Goal: Information Seeking & Learning: Learn about a topic

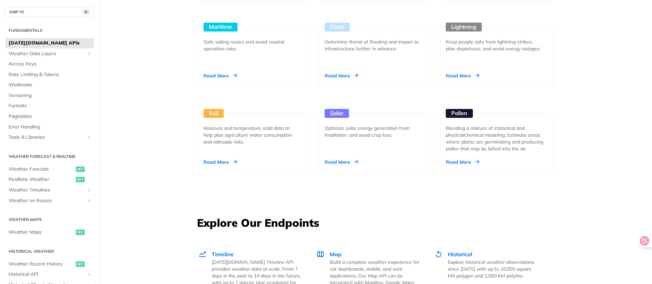
scroll to position [870, 0]
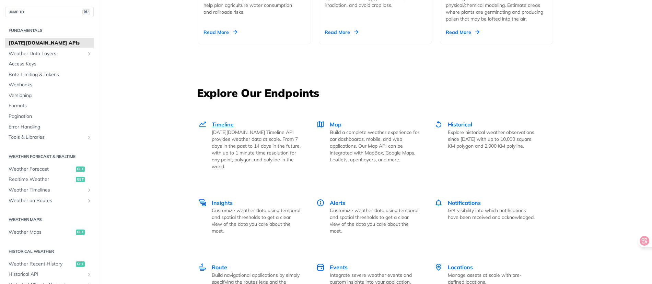
click at [224, 126] on span "Timeline" at bounding box center [223, 124] width 22 height 7
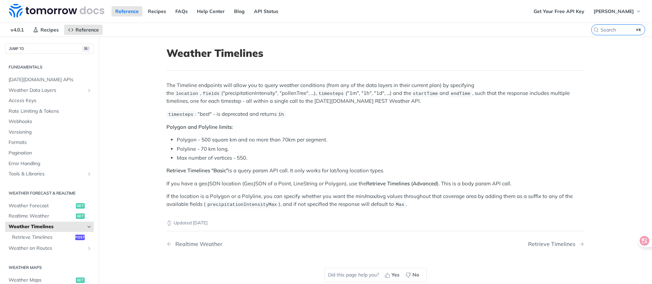
scroll to position [1, 0]
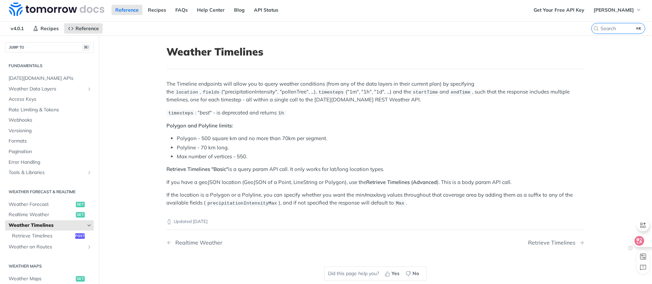
click at [641, 243] on icon at bounding box center [638, 241] width 7 height 7
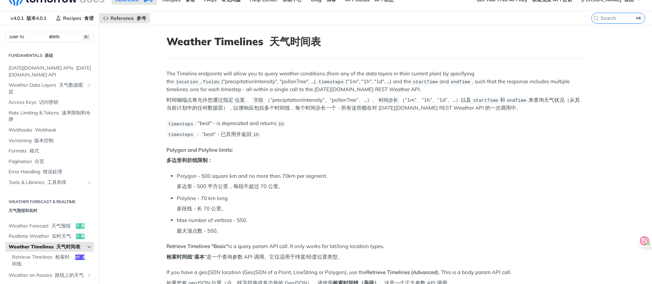
scroll to position [0, 0]
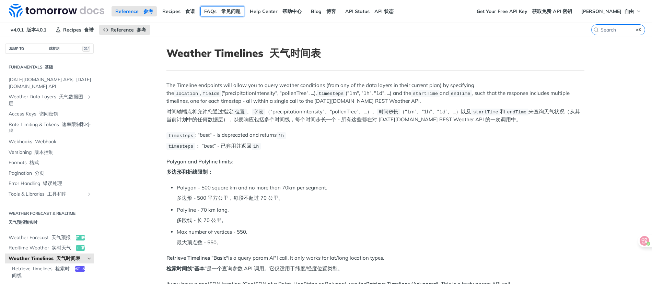
click at [230, 11] on font "常见问题" at bounding box center [230, 11] width 19 height 6
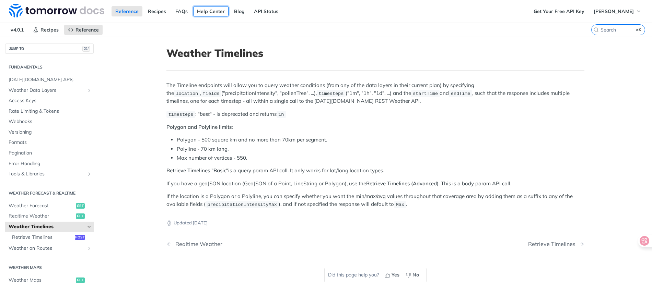
click at [201, 11] on link "Help Center" at bounding box center [210, 11] width 35 height 10
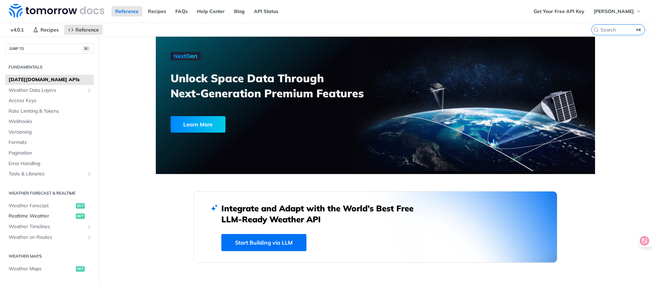
click at [47, 217] on span "Realtime Weather" at bounding box center [42, 216] width 66 height 7
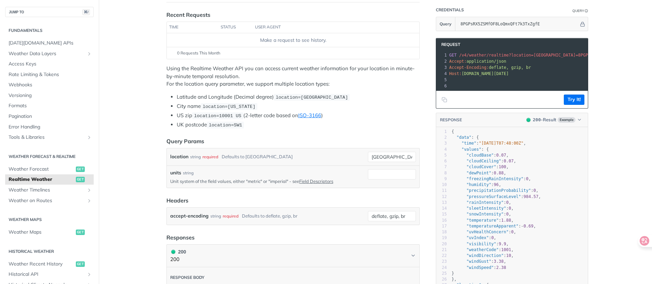
scroll to position [22, 0]
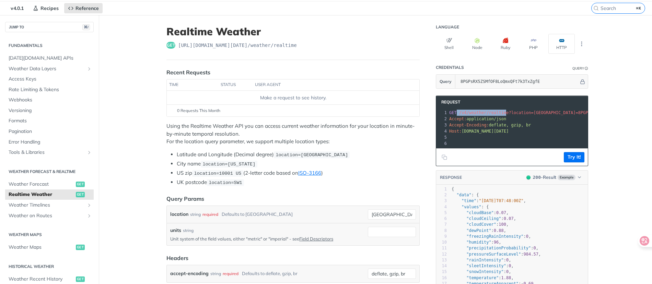
drag, startPoint x: 454, startPoint y: 113, endPoint x: 504, endPoint y: 112, distance: 50.1
click at [504, 112] on span "GET /v4/weather/realtime?location=toronto&apikey=8PGPsRX5ZSMfOF8LoQmxQFt7k3TxZg…" at bounding box center [564, 112] width 230 height 5
click at [505, 113] on span "/v4/weather/realtime?location=toronto&apikey=8PGPsRX5ZSMfOF8LoQmxQFt7k3TxZgfE" at bounding box center [558, 112] width 198 height 5
drag, startPoint x: 506, startPoint y: 114, endPoint x: 457, endPoint y: 115, distance: 49.0
click at [459, 115] on span "/v4/weather/realtime?location=toronto&apikey=8PGPsRX5ZSMfOF8LoQmxQFt7k3TxZgfE" at bounding box center [558, 112] width 198 height 5
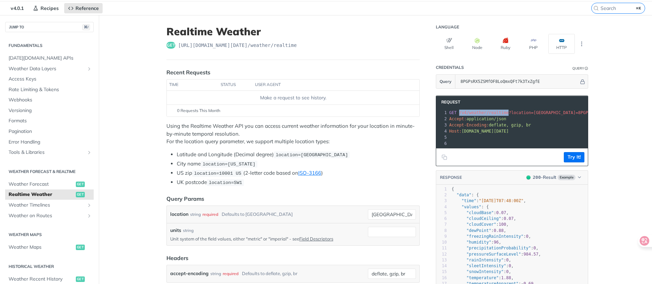
copy span "/v4/weather/realtime"
drag, startPoint x: 462, startPoint y: 131, endPoint x: 498, endPoint y: 131, distance: 36.4
click at [498, 131] on span "[DOMAIN_NAME][DATE]" at bounding box center [484, 131] width 47 height 5
copy span "[DOMAIN_NAME][DATE]"
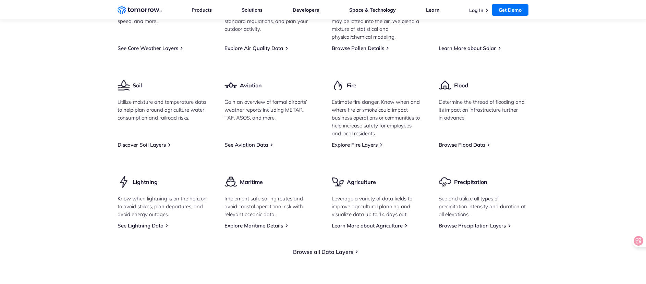
scroll to position [955, 0]
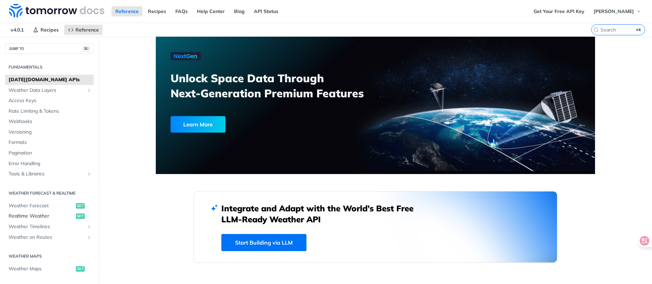
click at [36, 217] on span "Realtime Weather" at bounding box center [42, 216] width 66 height 7
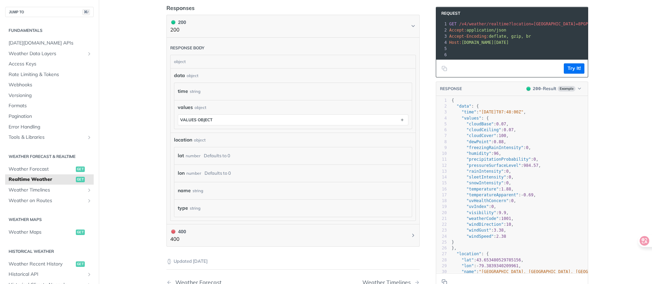
scroll to position [312, 0]
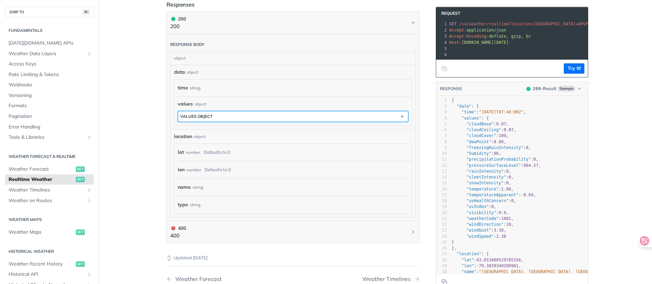
click at [197, 118] on button "values object" at bounding box center [293, 116] width 230 height 10
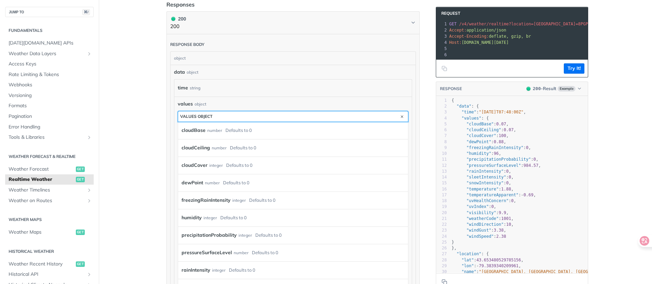
click at [197, 118] on button "values object" at bounding box center [293, 116] width 230 height 10
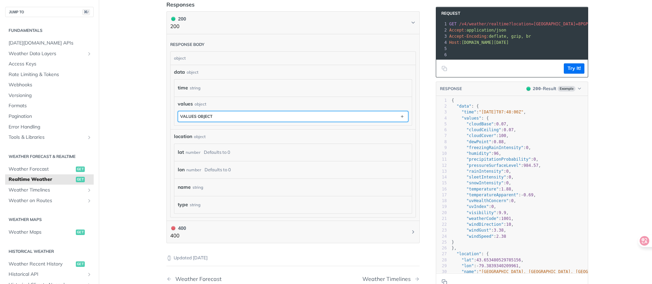
click at [197, 118] on button "values object" at bounding box center [293, 116] width 230 height 10
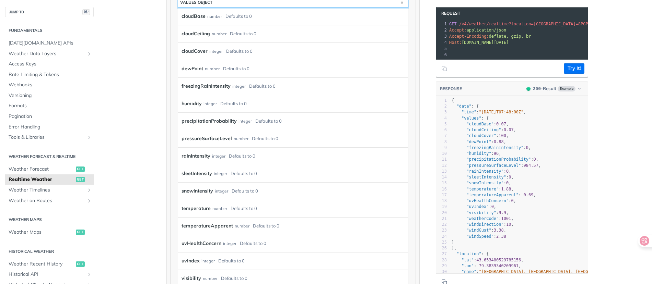
scroll to position [486, 0]
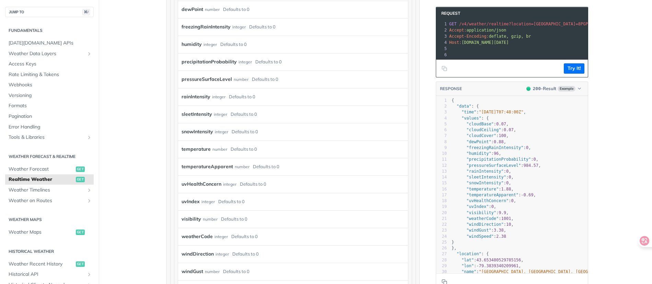
click at [222, 146] on div "number" at bounding box center [219, 149] width 15 height 10
click at [213, 146] on div "number" at bounding box center [219, 149] width 15 height 10
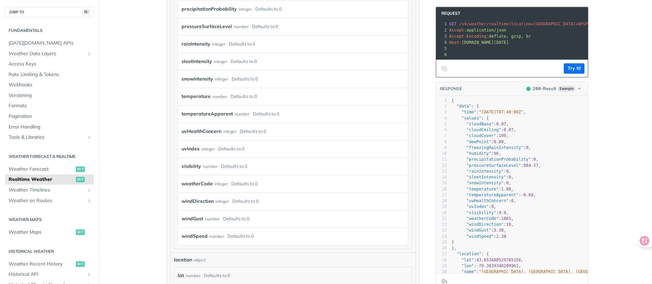
scroll to position [491, 0]
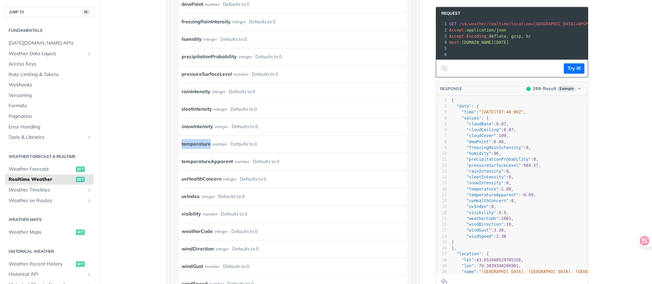
drag, startPoint x: 178, startPoint y: 140, endPoint x: 208, endPoint y: 142, distance: 29.9
click at [208, 142] on div "temperature number Defaults to 0" at bounding box center [293, 143] width 230 height 17
copy label "temperature"
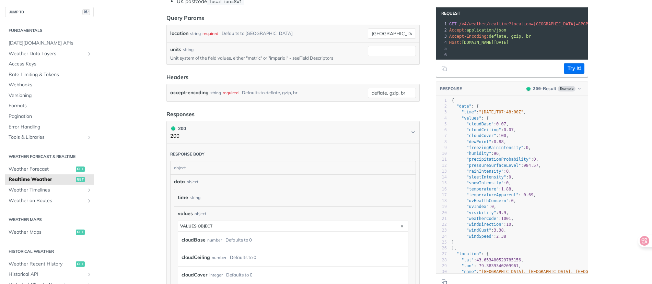
scroll to position [140, 0]
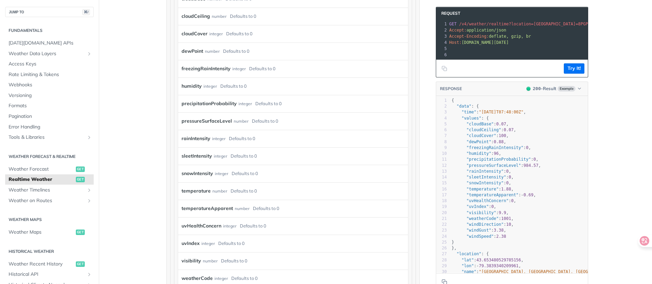
click at [215, 189] on div "number" at bounding box center [219, 191] width 15 height 10
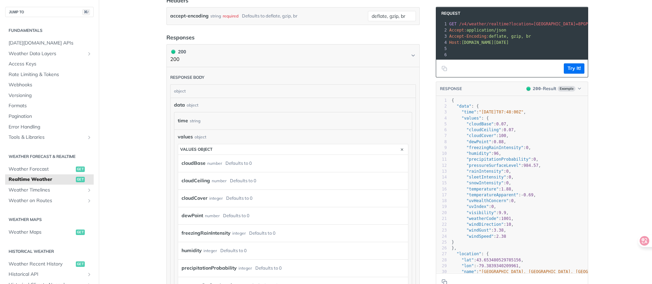
scroll to position [242, 0]
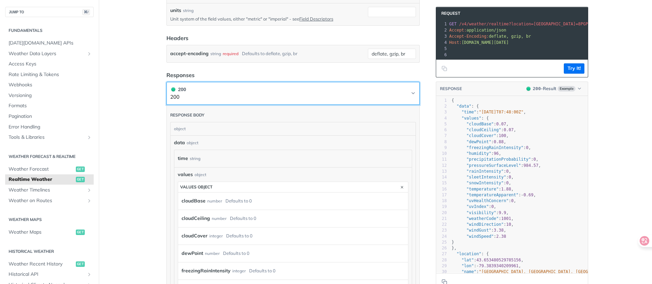
click at [405, 92] on button "200 200" at bounding box center [293, 93] width 246 height 15
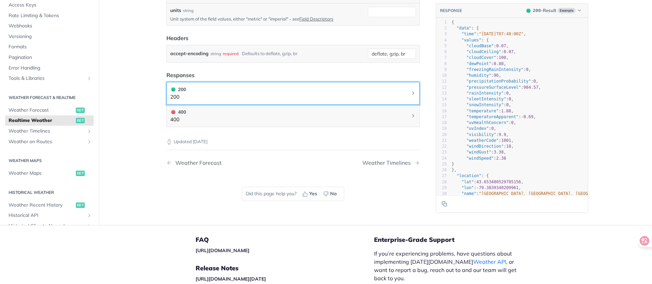
click at [405, 92] on button "200 200" at bounding box center [293, 93] width 246 height 15
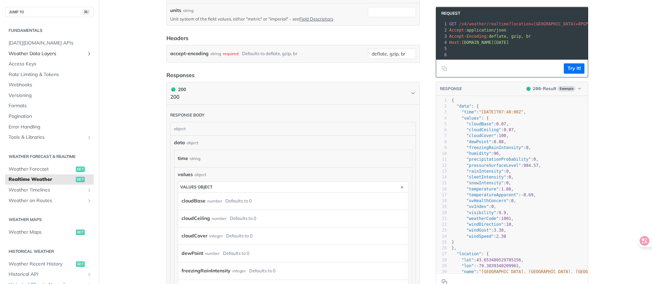
click at [52, 53] on span "Weather Data Layers" at bounding box center [47, 53] width 76 height 7
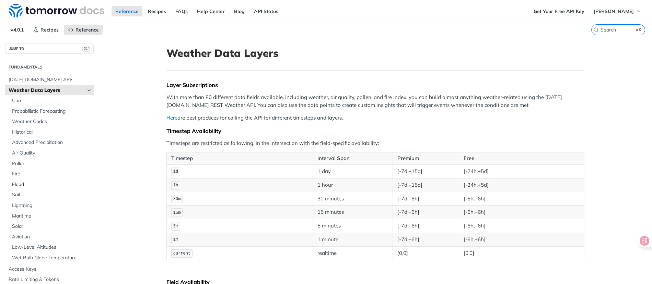
scroll to position [1, 0]
click at [37, 116] on link "Weather Codes" at bounding box center [51, 120] width 85 height 10
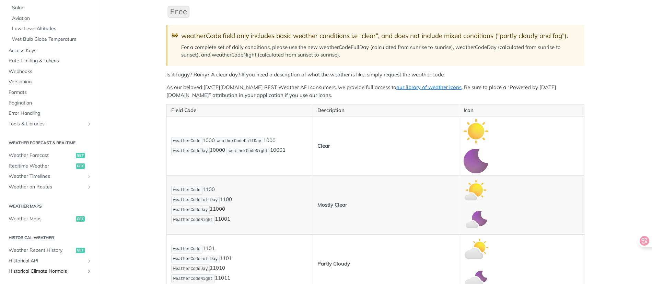
scroll to position [217, 0]
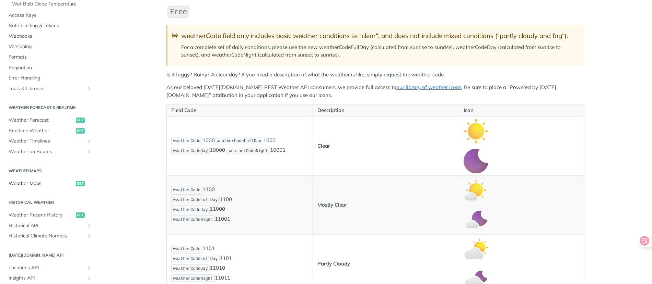
click at [48, 188] on link "Weather Maps get" at bounding box center [49, 184] width 88 height 10
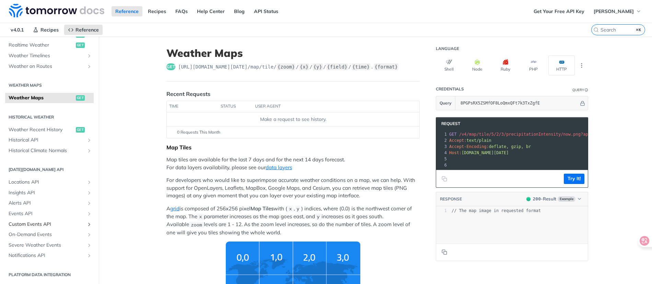
scroll to position [171, 0]
click at [67, 142] on span "Historical API" at bounding box center [47, 139] width 76 height 7
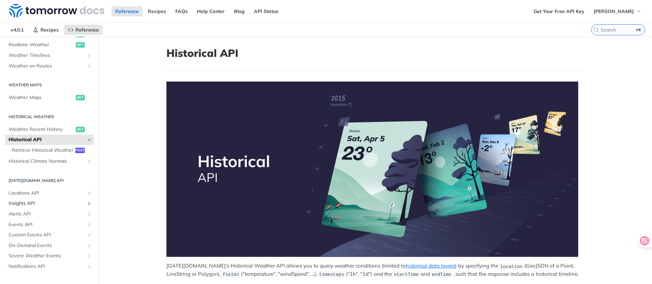
scroll to position [189, 0]
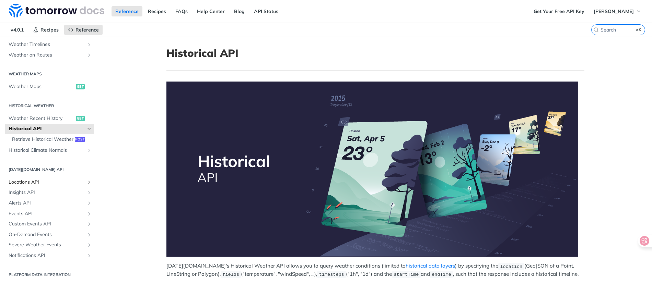
click at [62, 178] on link "Locations API" at bounding box center [49, 182] width 88 height 10
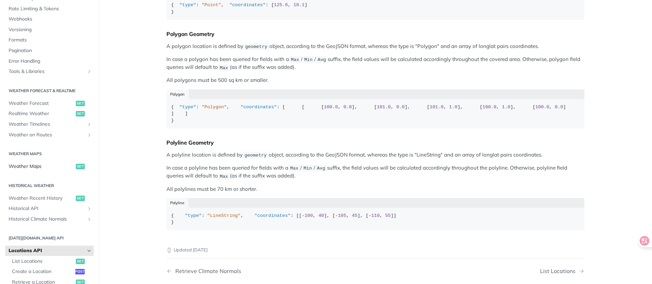
scroll to position [37, 0]
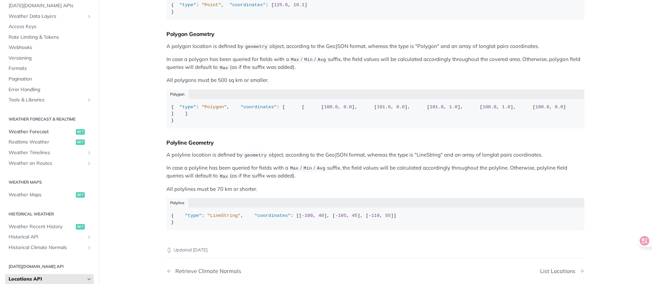
click at [43, 129] on span "Weather Forecast" at bounding box center [42, 132] width 66 height 7
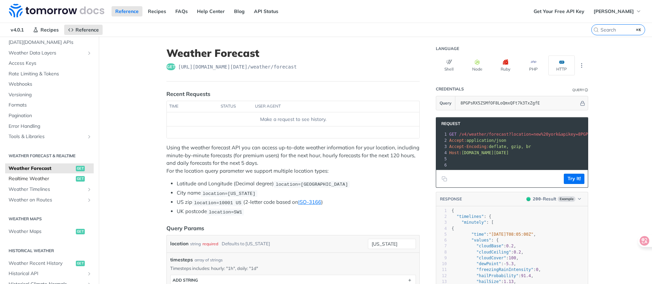
click at [41, 179] on span "Realtime Weather" at bounding box center [42, 179] width 66 height 7
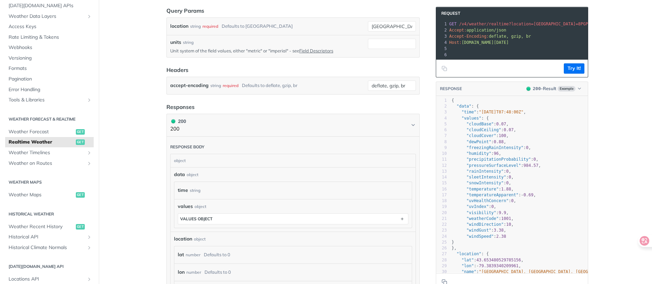
scroll to position [213, 0]
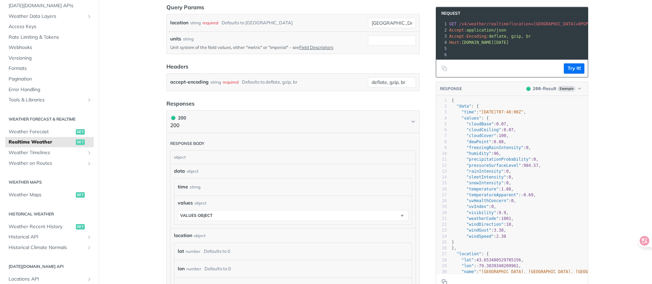
click at [503, 198] on pre ""temperatureApparent" : - 0.69 ," at bounding box center [538, 195] width 176 height 6
type textarea "eratureApparent": -0.69,"
drag, startPoint x: 534, startPoint y: 200, endPoint x: 477, endPoint y: 199, distance: 57.3
click at [477, 198] on pre ""temperatureApparent" : - 0.69 ," at bounding box center [538, 195] width 176 height 6
click at [479, 192] on span ""temperature"" at bounding box center [482, 189] width 32 height 5
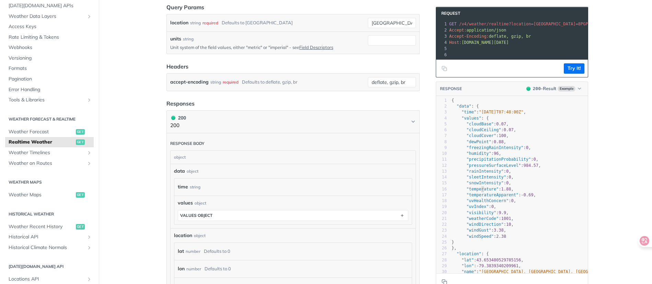
type textarea "temperature"
click at [479, 192] on span ""temperature"" at bounding box center [482, 189] width 32 height 5
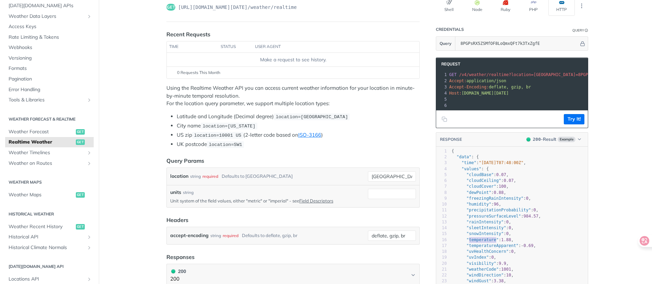
scroll to position [66, 0]
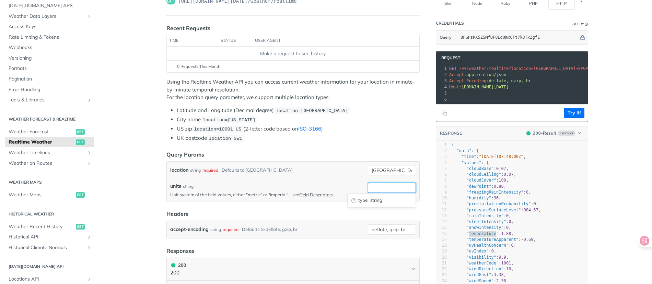
click at [376, 189] on input "units" at bounding box center [392, 188] width 48 height 10
click at [311, 192] on link "Field Descriptors" at bounding box center [316, 194] width 34 height 5
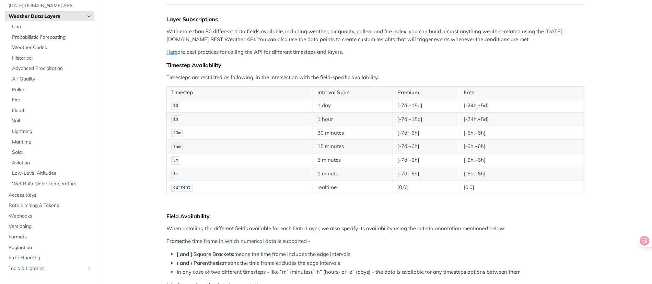
scroll to position [627, 0]
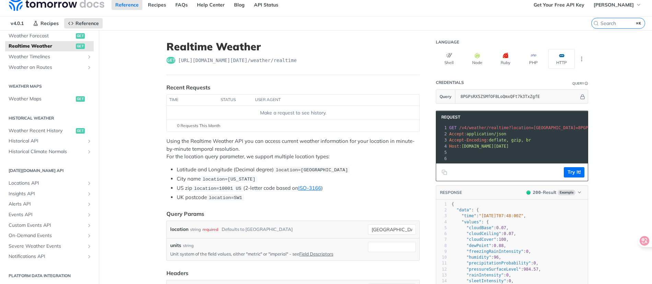
scroll to position [8, 0]
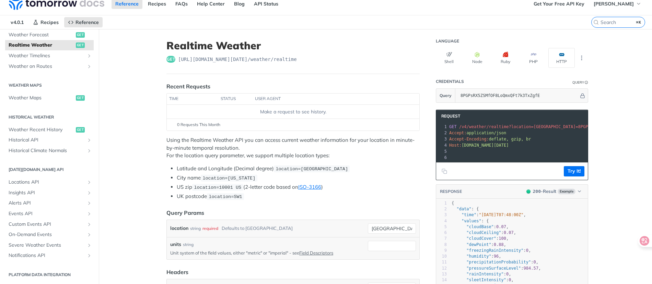
click at [510, 150] on pre "​" at bounding box center [560, 151] width 225 height 6
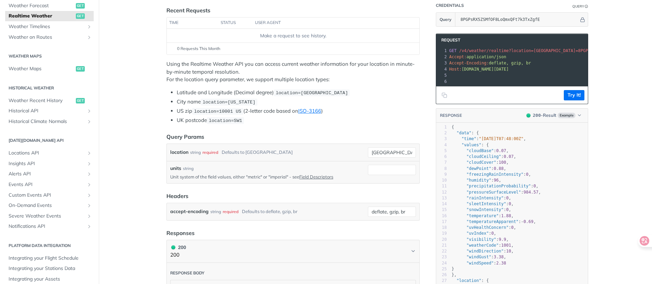
scroll to position [101, 0]
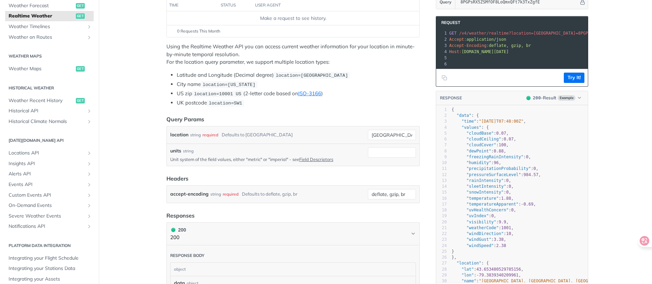
click at [204, 159] on p "Unit system of the field values, either "metric" or "imperial" - see Field Desc…" at bounding box center [267, 159] width 195 height 6
click at [230, 159] on p "Unit system of the field values, either "metric" or "imperial" - see Field Desc…" at bounding box center [267, 159] width 195 height 6
click at [251, 159] on p "Unit system of the field values, either "metric" or "imperial" - see Field Desc…" at bounding box center [267, 159] width 195 height 6
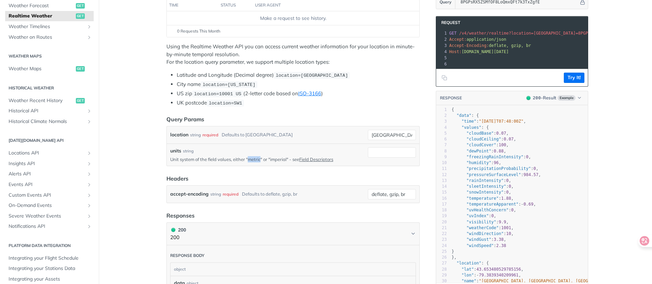
copy p "metric"
click at [172, 150] on label "units" at bounding box center [175, 150] width 11 height 7
click at [368, 150] on input "units" at bounding box center [392, 152] width 48 height 10
click at [172, 150] on label "units" at bounding box center [175, 150] width 11 height 7
click at [368, 150] on input "units" at bounding box center [392, 152] width 48 height 10
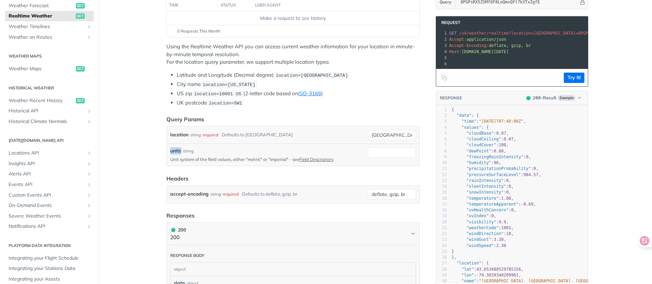
copy label "units"
click at [278, 159] on p "Unit system of the field values, either "metric" or "imperial" - see Field Desc…" at bounding box center [267, 159] width 195 height 6
copy p "imperial"
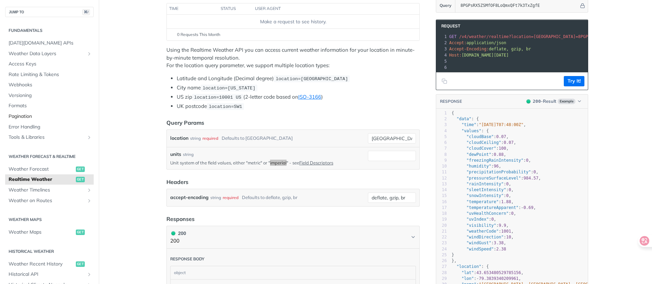
scroll to position [90, 0]
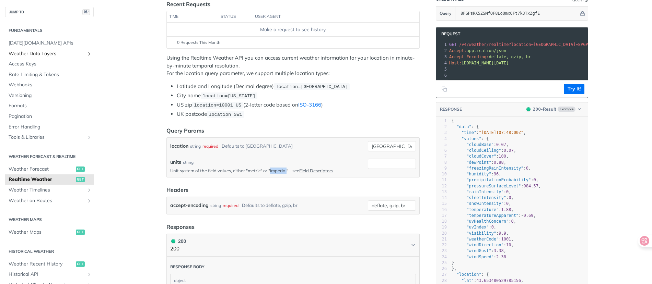
click at [59, 53] on span "Weather Data Layers" at bounding box center [47, 53] width 76 height 7
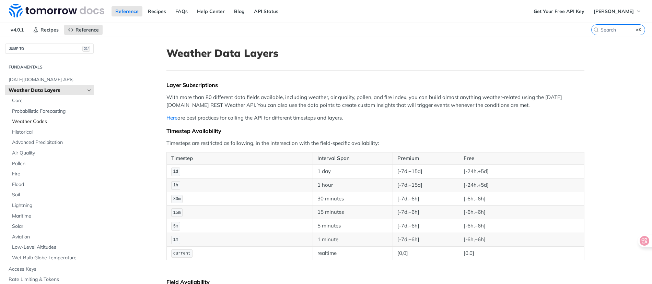
click at [35, 122] on span "Weather Codes" at bounding box center [52, 121] width 80 height 7
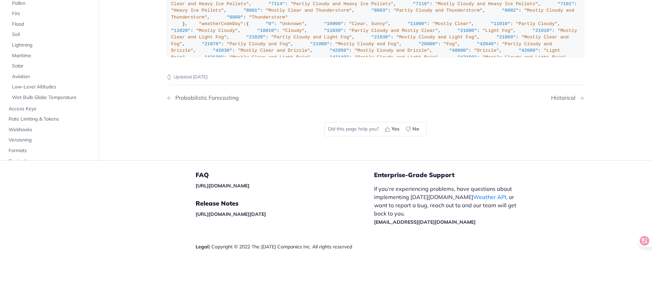
copy span "weatherCodeFullDay"
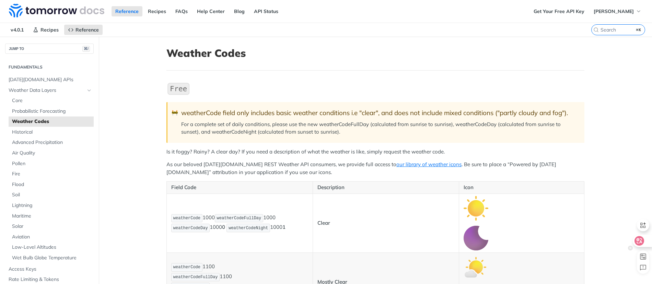
click at [635, 241] on icon at bounding box center [639, 241] width 10 height 10
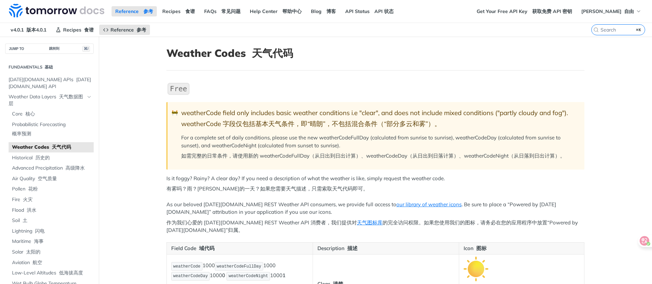
click at [278, 156] on font "如需完整的日常条件，请使用新的 weatherCodeFullDay（从日出到日出计算）、weatherCodeDay（从日出到日落计算）、weatherCo…" at bounding box center [373, 156] width 384 height 7
click at [383, 157] on font "如需完整的日常条件，请使用新的 weatherCodeFullDay（从日出到日出计算）、weatherCodeDay（从日出到日落计算）、weatherCo…" at bounding box center [373, 156] width 384 height 7
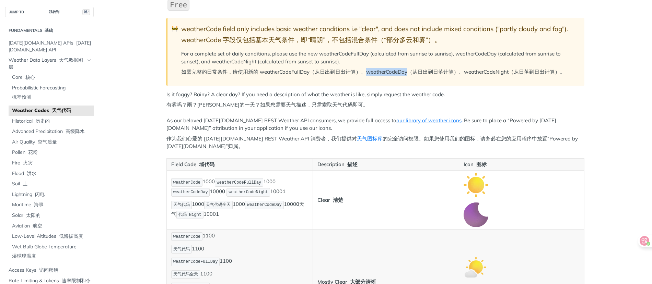
scroll to position [85, 0]
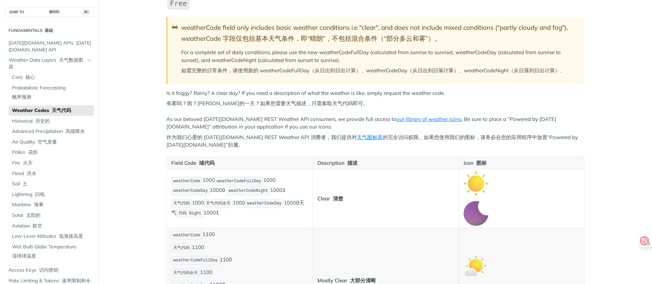
click at [236, 189] on span "weatherCodeNight" at bounding box center [247, 191] width 39 height 5
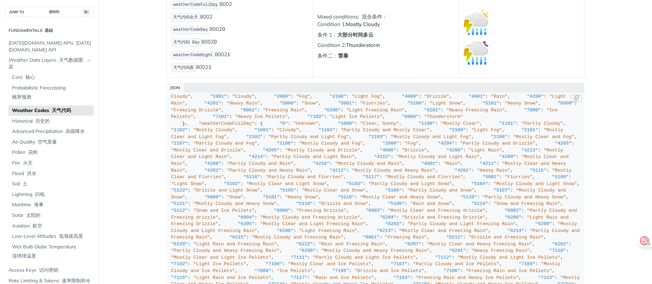
scroll to position [4, 0]
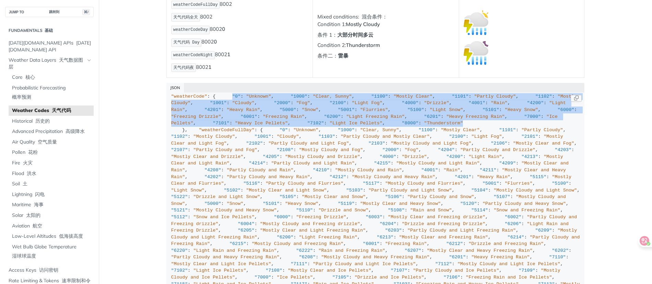
drag, startPoint x: 186, startPoint y: 102, endPoint x: 272, endPoint y: 256, distance: 176.1
copy div ""0" : "Unknown" , "1000" : "Clear, Sunny" , "1100" : "Mostly Clear" , "1101" : …"
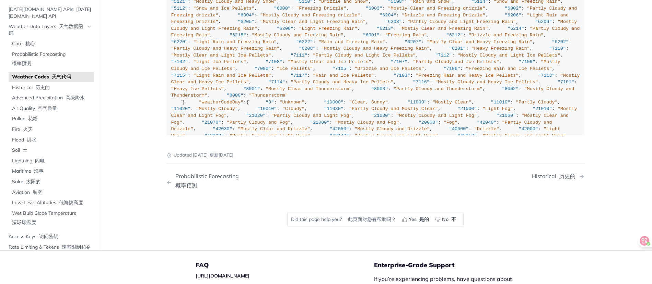
scroll to position [8222, 0]
